Goal: Task Accomplishment & Management: Use online tool/utility

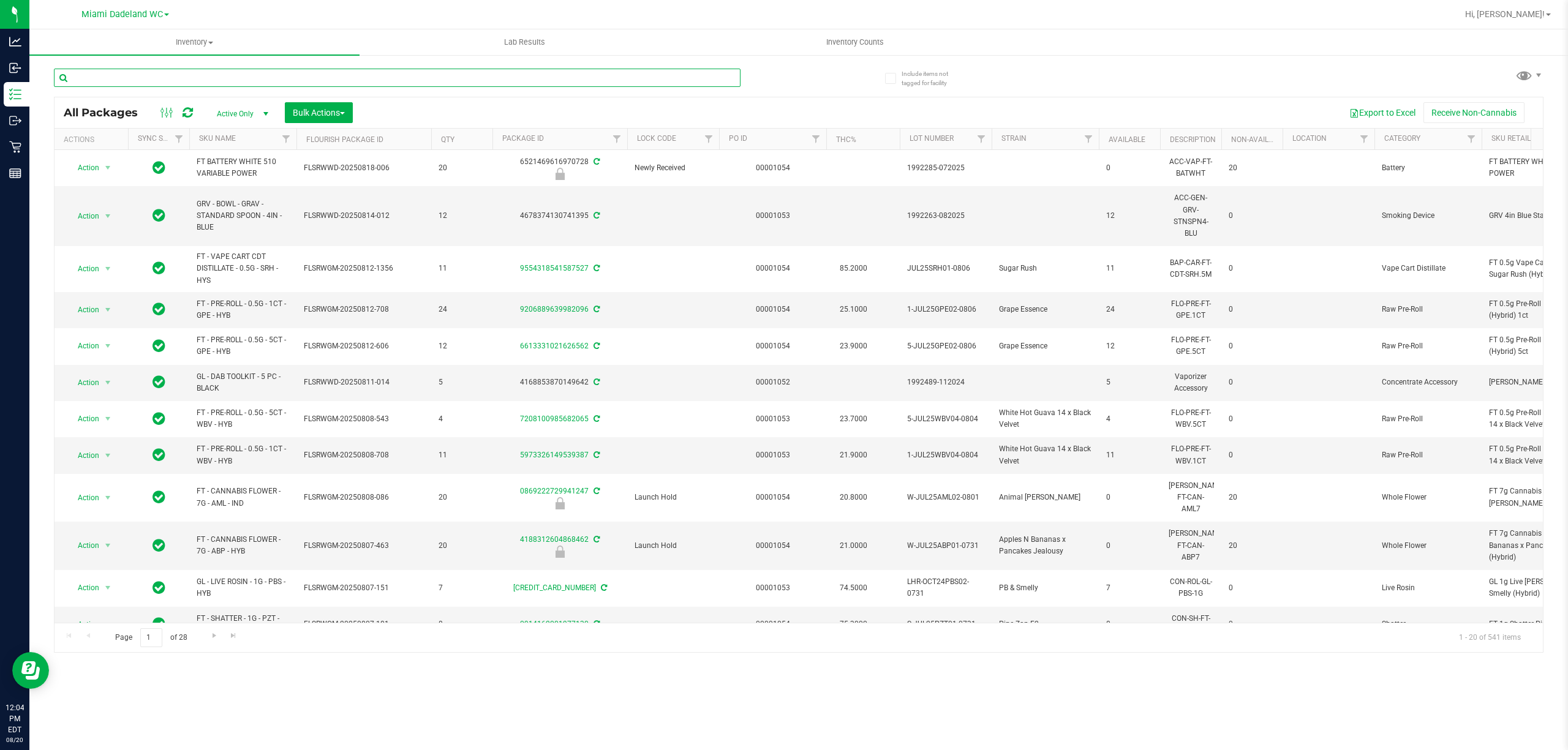
click at [202, 75] on input "text" at bounding box center [398, 78] width 687 height 19
type input "2202616997307898"
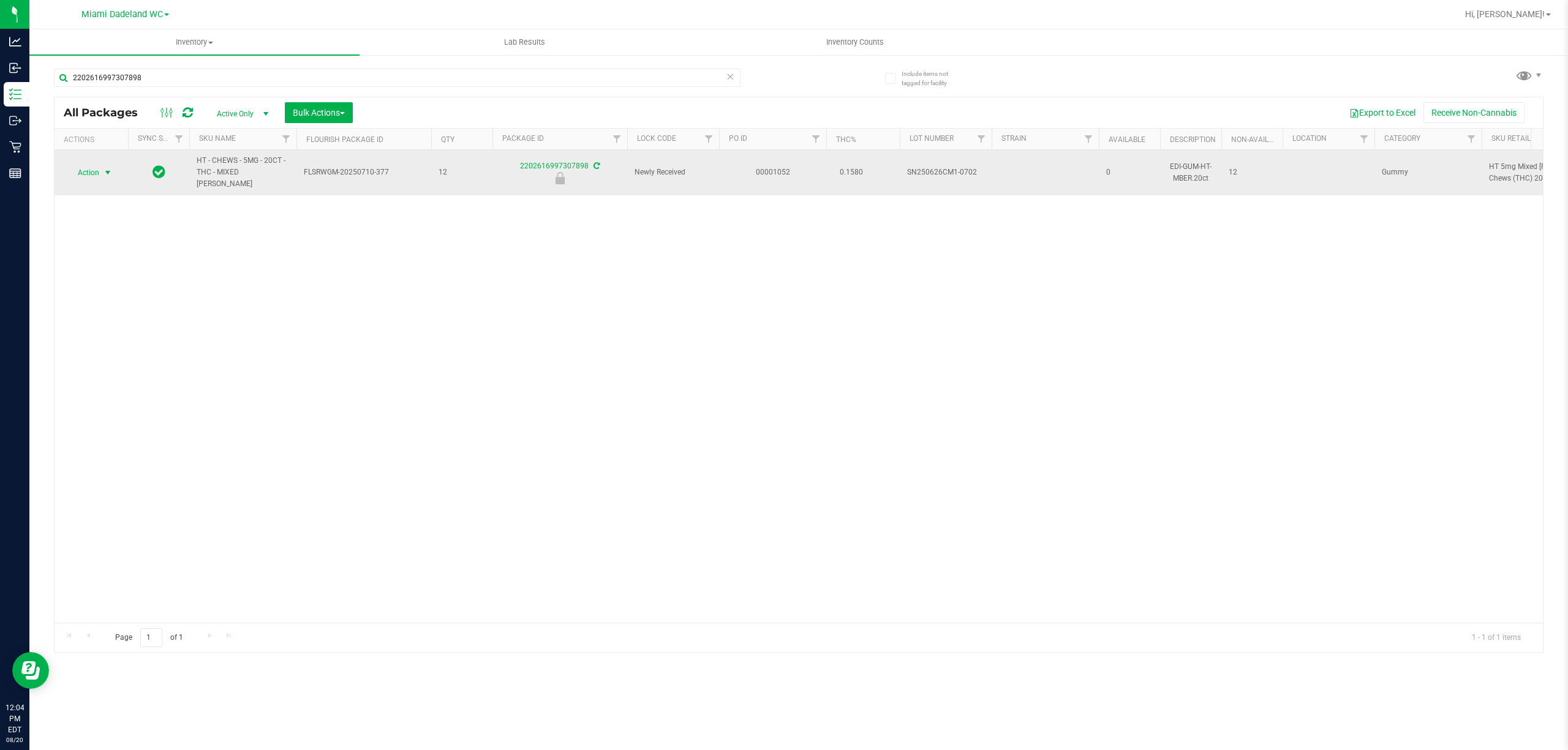
click at [103, 168] on span "select" at bounding box center [108, 173] width 10 height 10
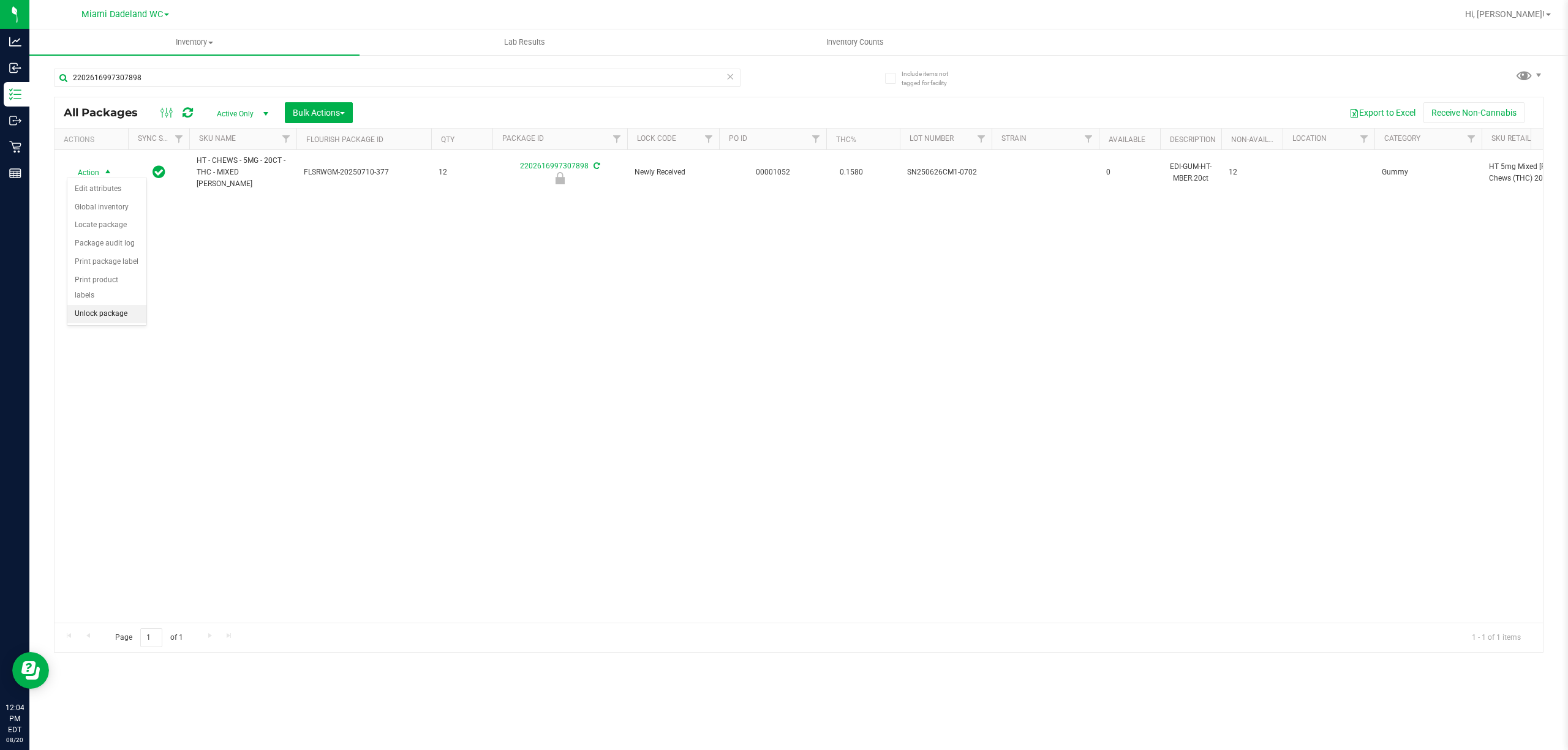
click at [101, 314] on li "Unlock package" at bounding box center [106, 314] width 79 height 19
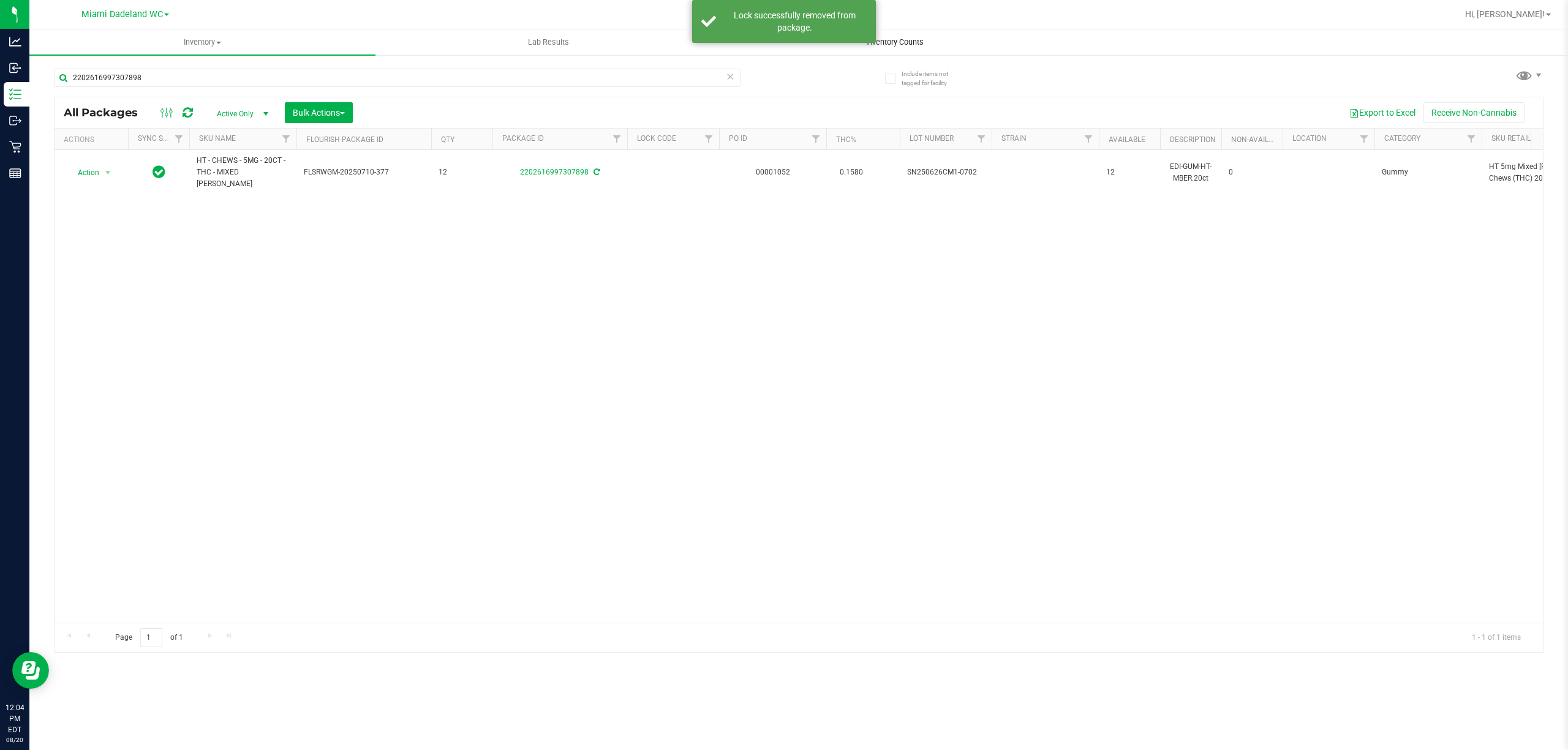
click at [935, 36] on span "Inventory Counts" at bounding box center [894, 42] width 91 height 11
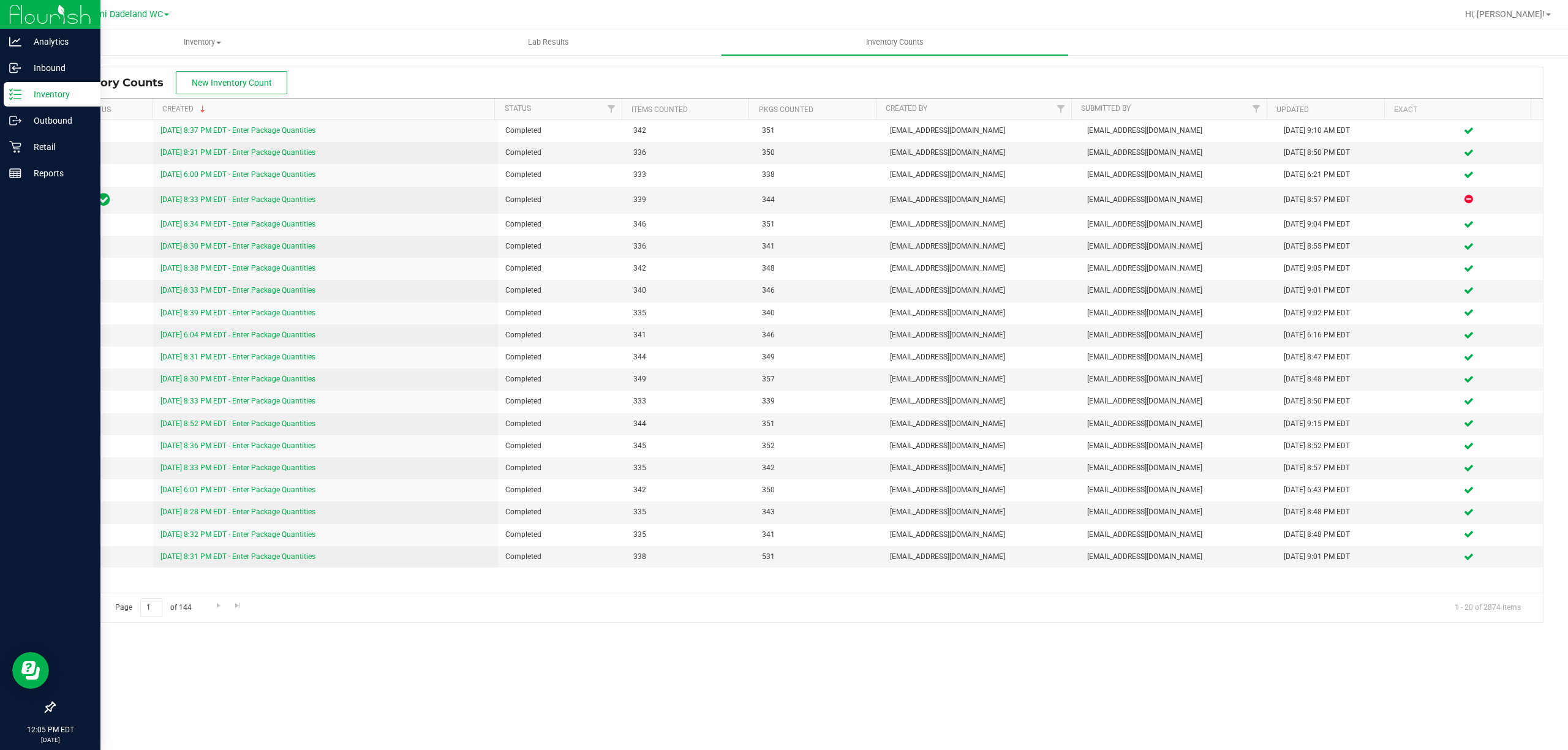
click at [10, 98] on icon at bounding box center [15, 94] width 12 height 12
